Goal: Browse casually

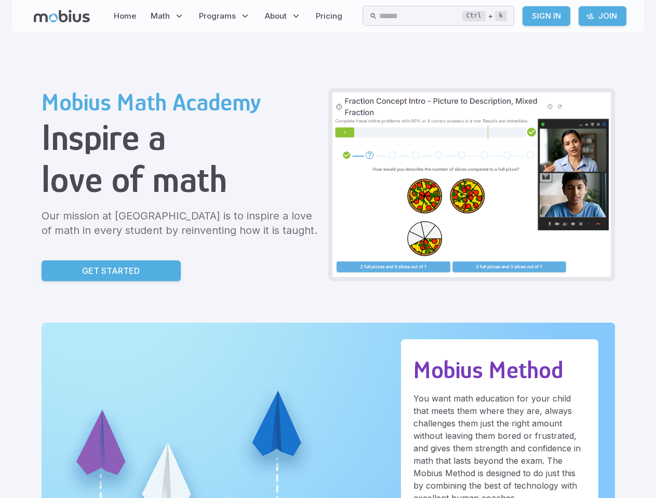
click at [439, 16] on input "text" at bounding box center [420, 16] width 83 height 20
